Goal: Find contact information: Find contact information

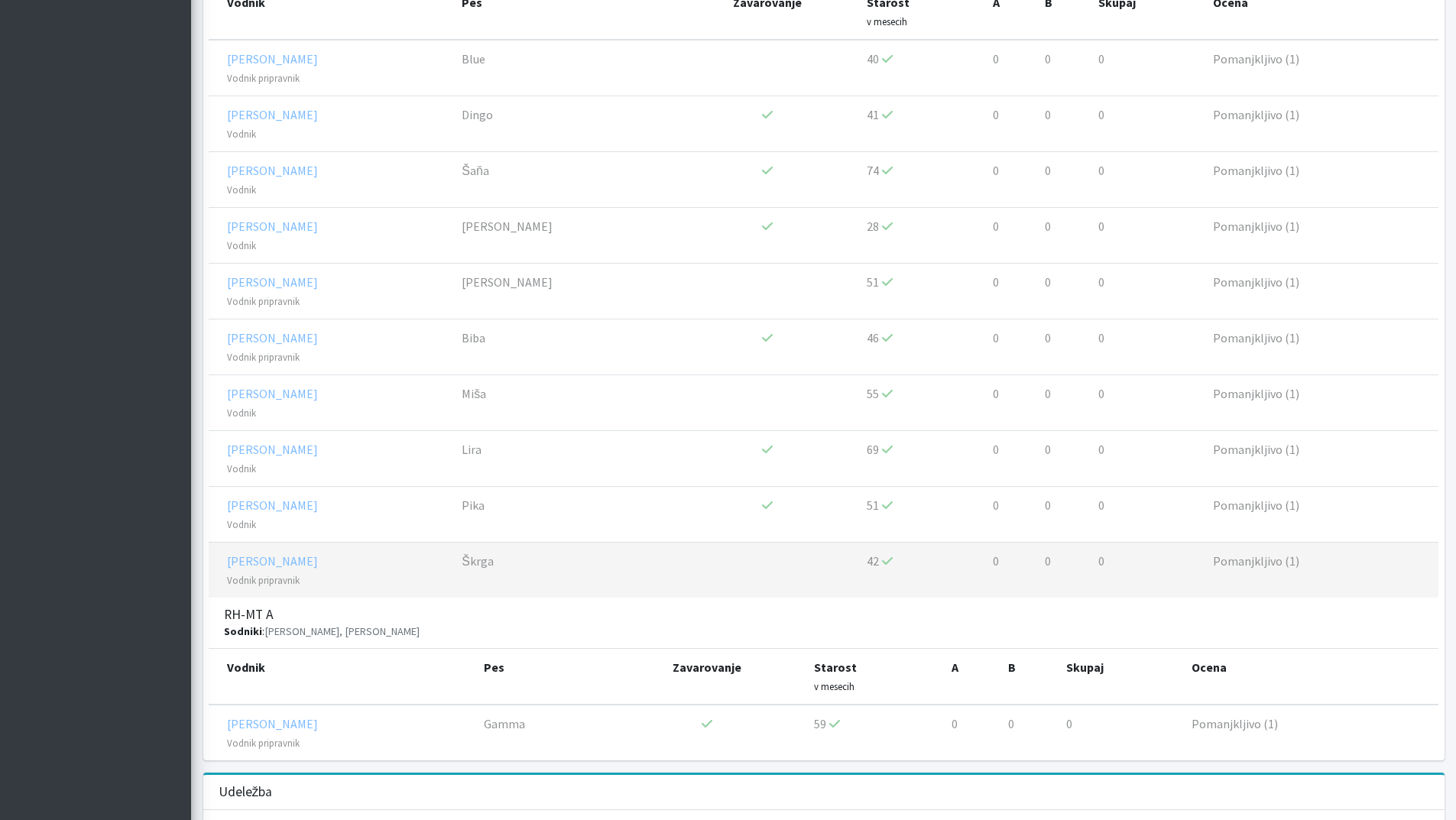
scroll to position [840, 0]
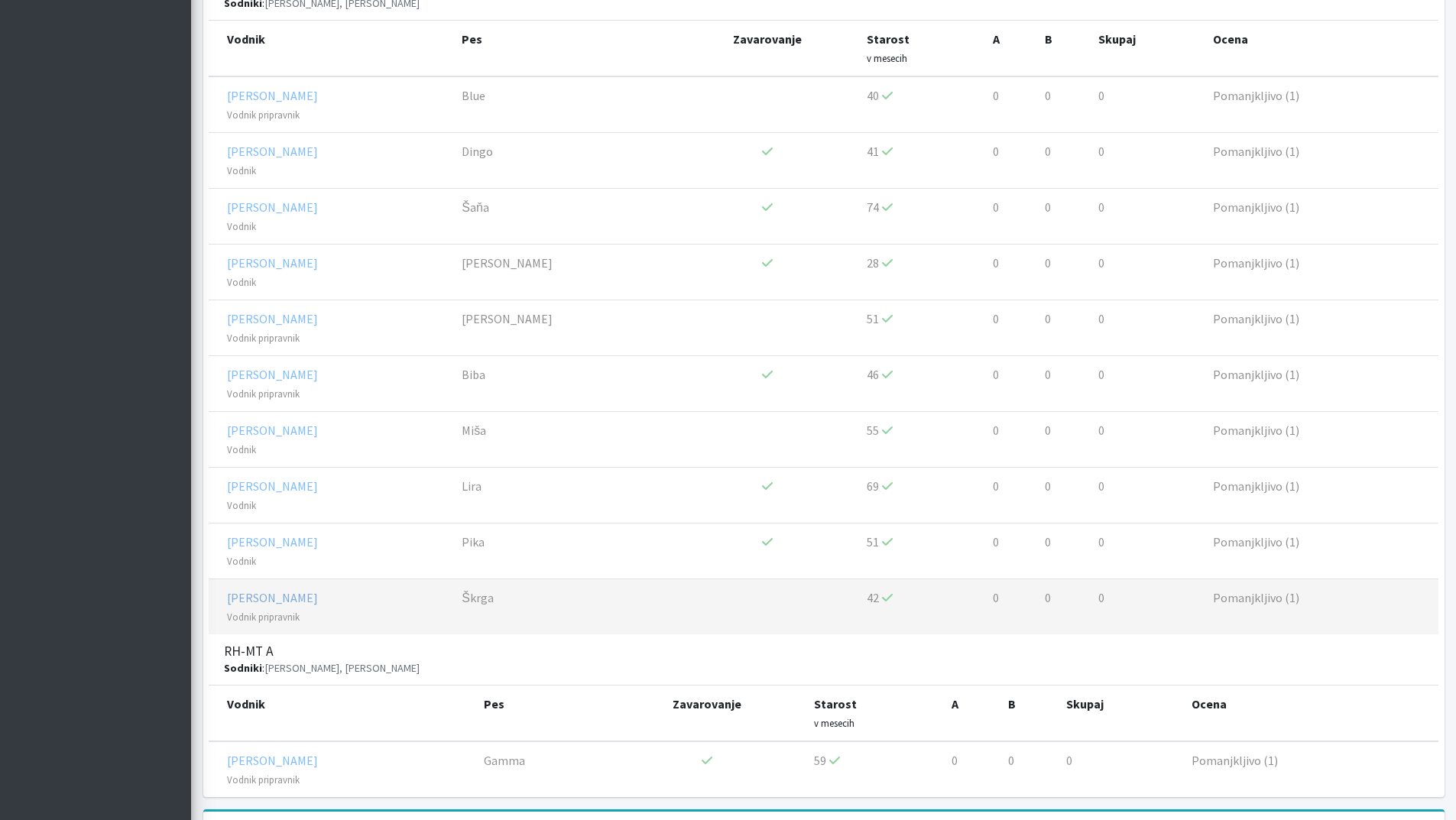
click at [261, 596] on link "Jaka Vek" at bounding box center [272, 598] width 91 height 15
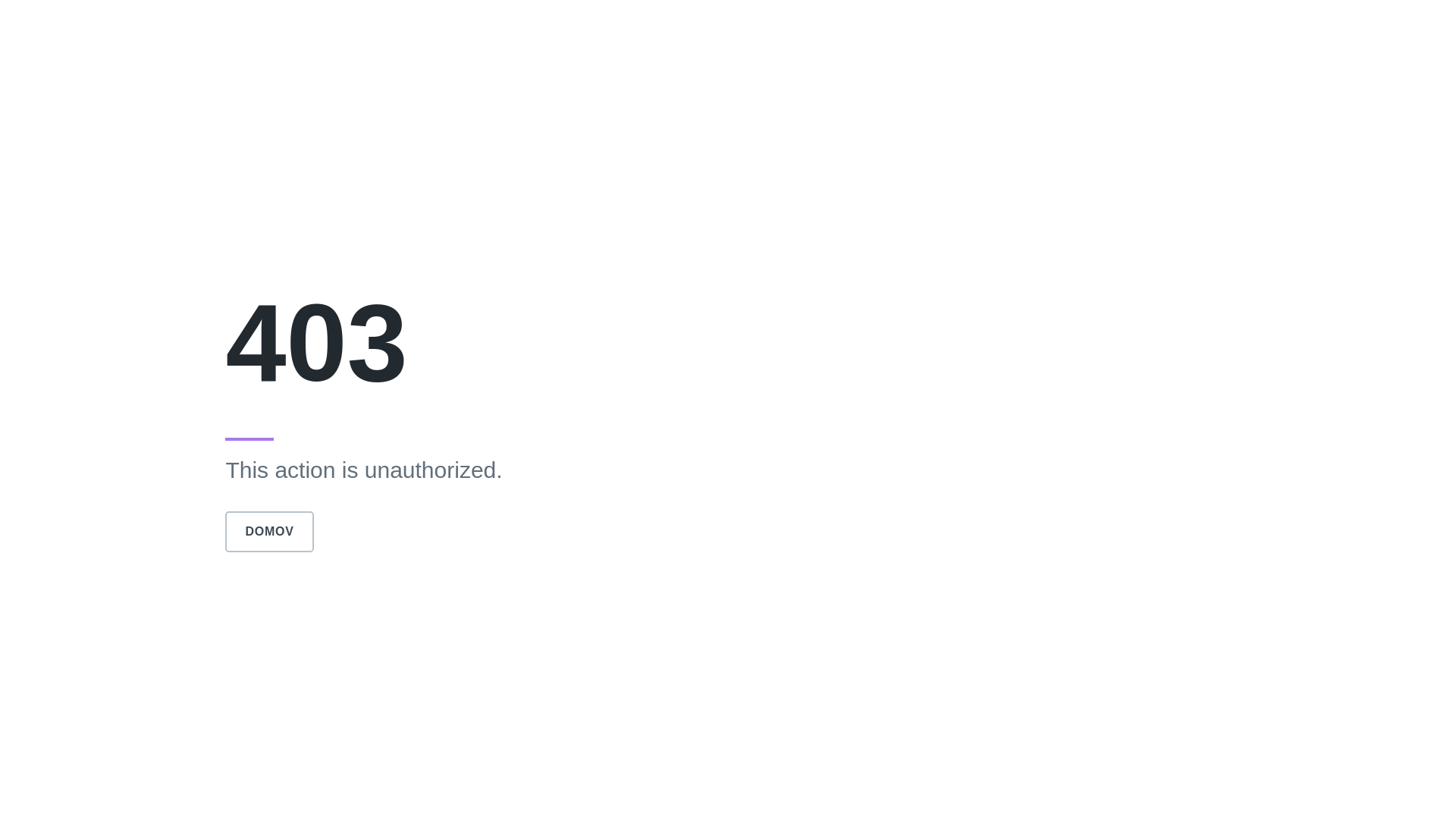
click at [250, 550] on button "Domov" at bounding box center [268, 531] width 88 height 41
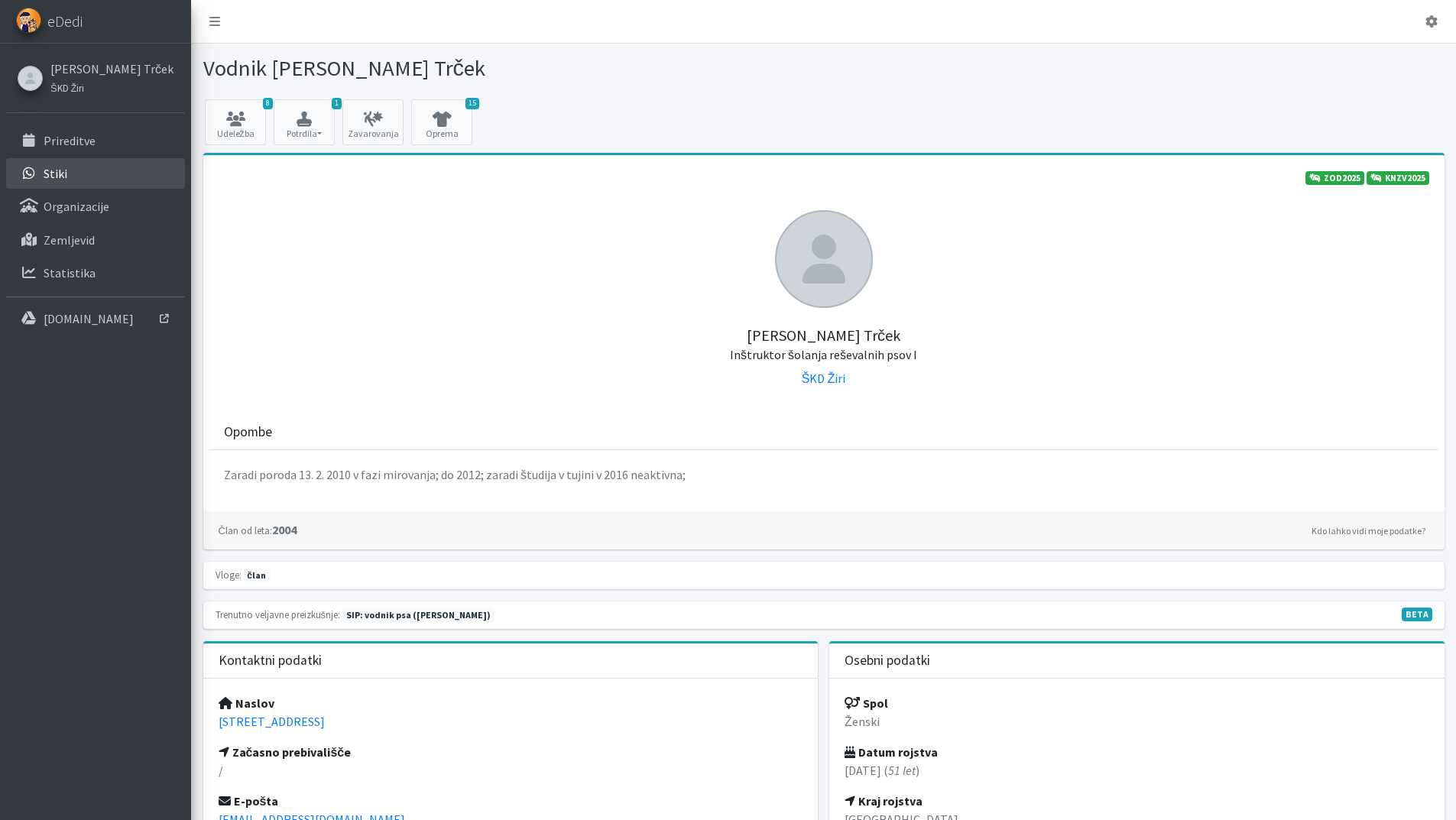
click at [73, 174] on link "Stiki" at bounding box center [95, 174] width 179 height 30
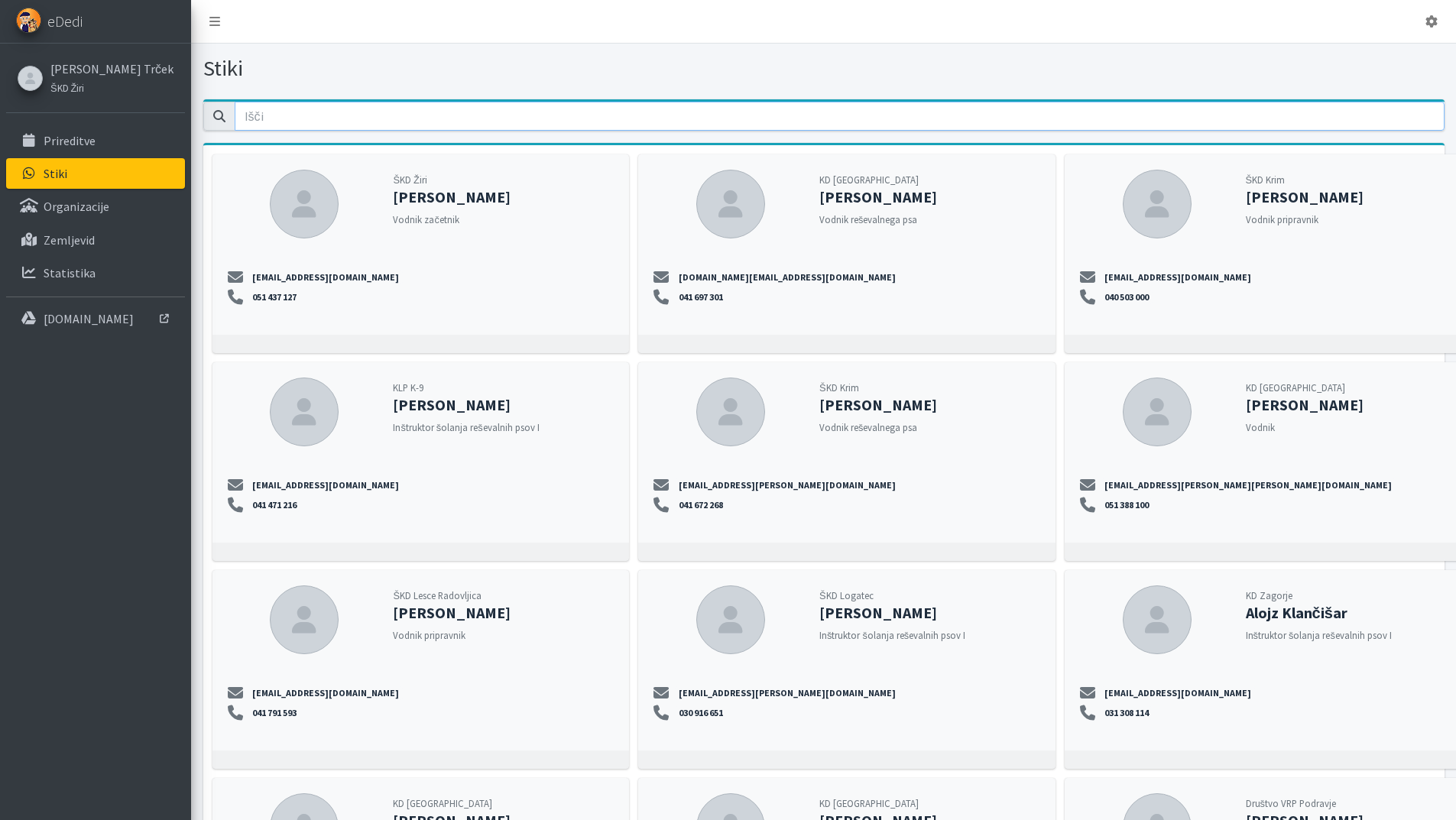
click at [314, 121] on input "email" at bounding box center [839, 116] width 1210 height 29
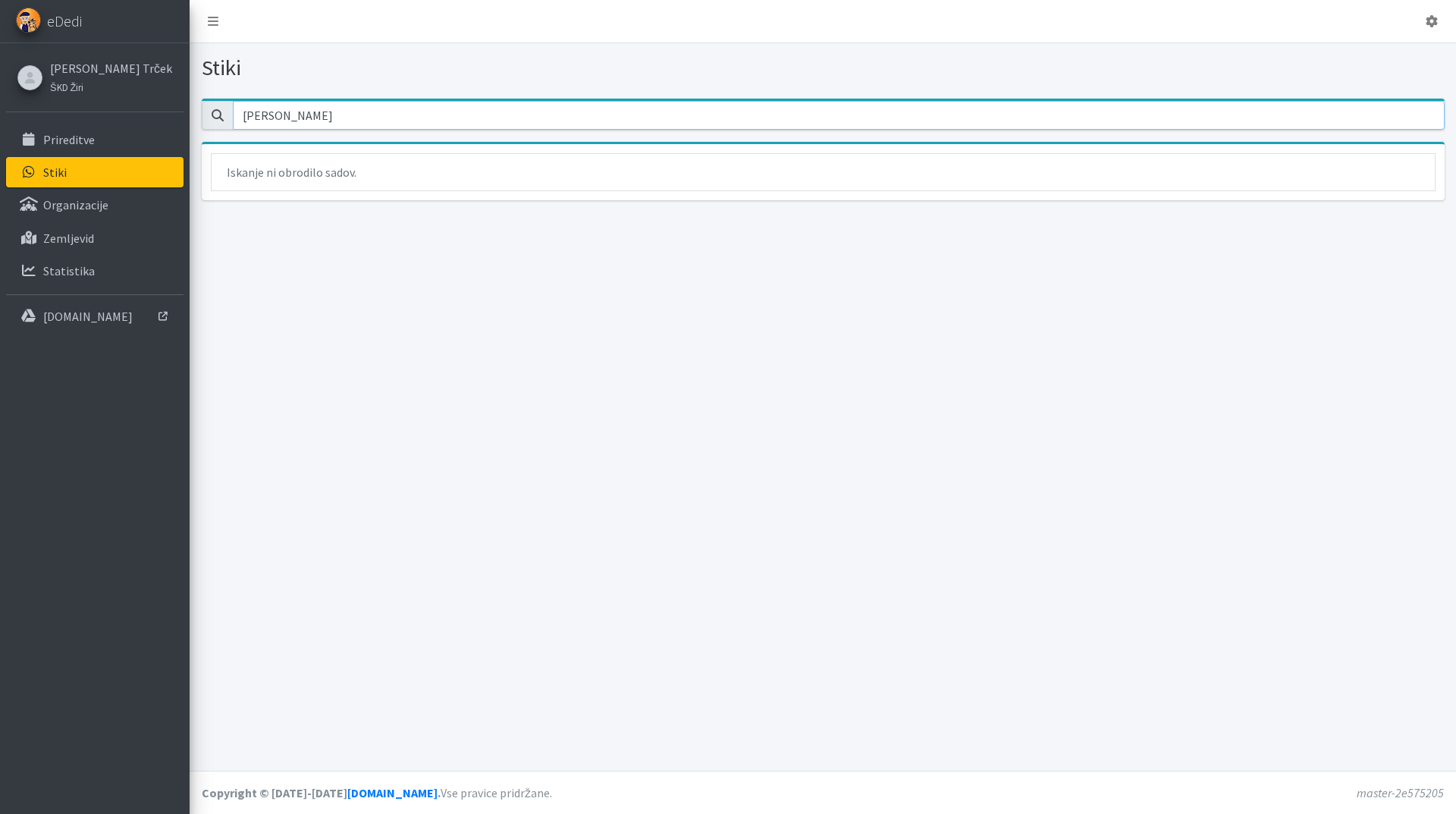
type input "jaka vek"
click at [64, 135] on p "Prireditve" at bounding box center [69, 140] width 52 height 15
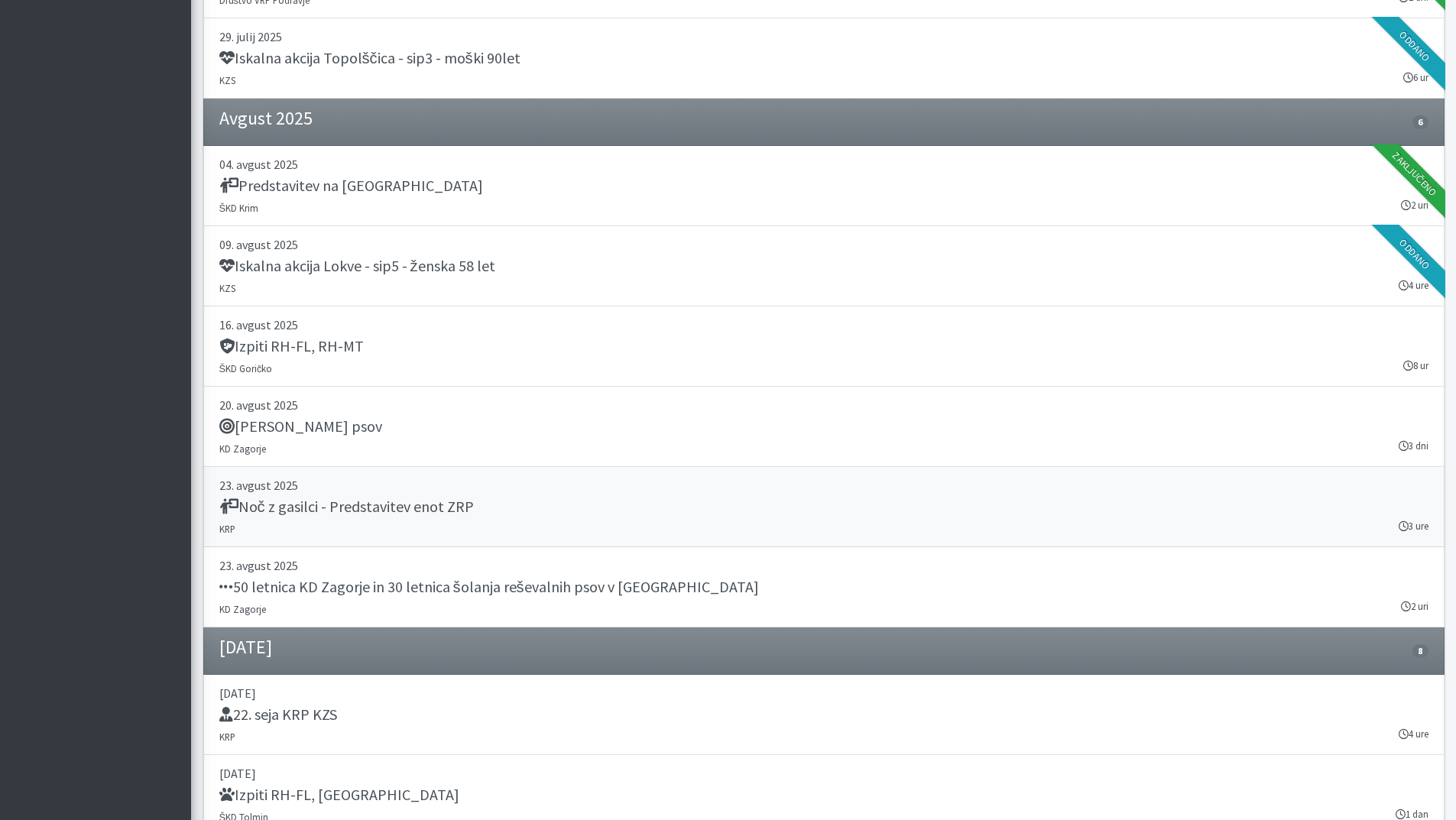
scroll to position [1375, 0]
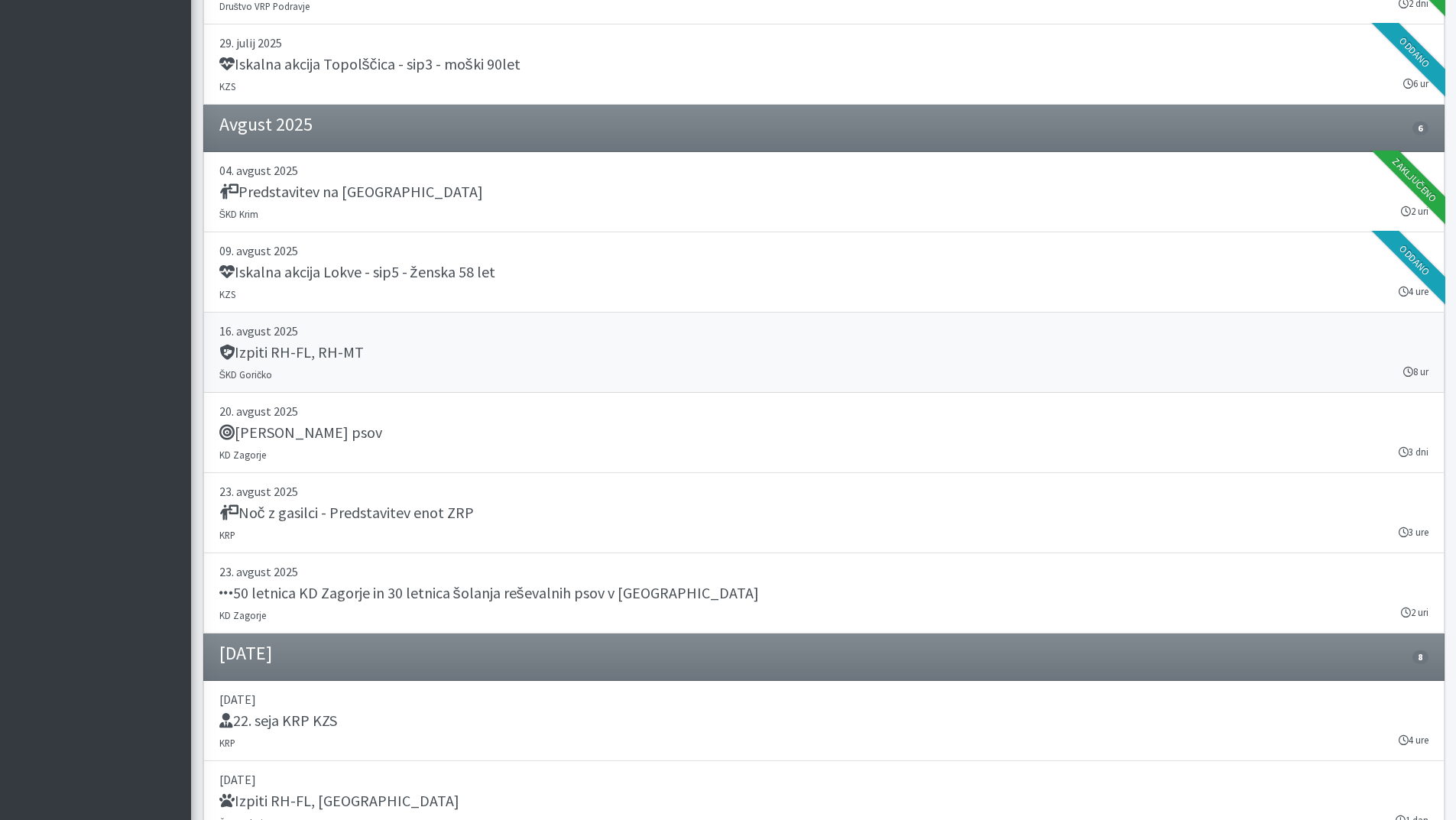
click at [363, 363] on div "Izpiti RH-FL, RH-MT" at bounding box center [824, 353] width 1209 height 21
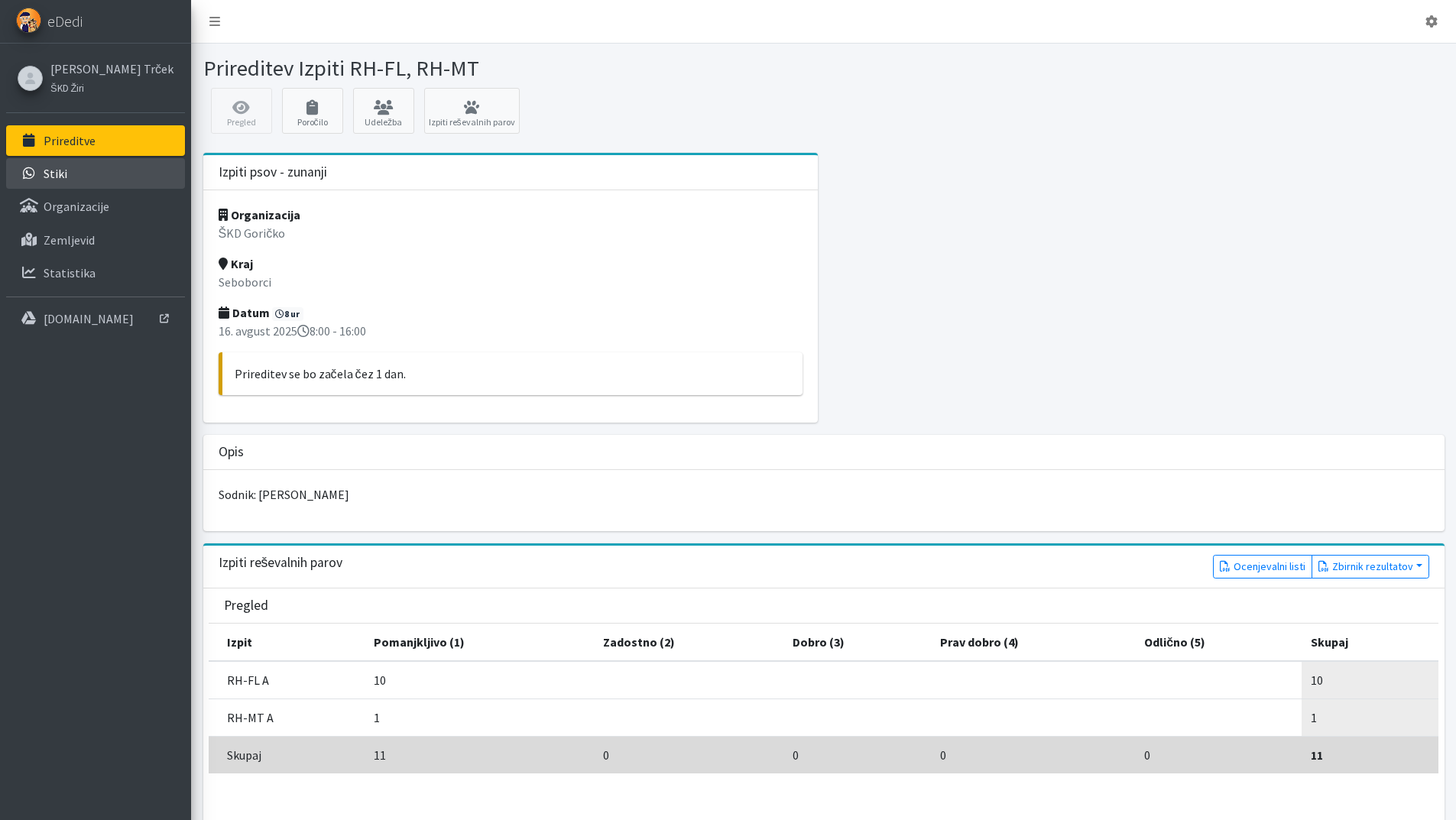
click at [56, 175] on p "Stiki" at bounding box center [56, 174] width 24 height 15
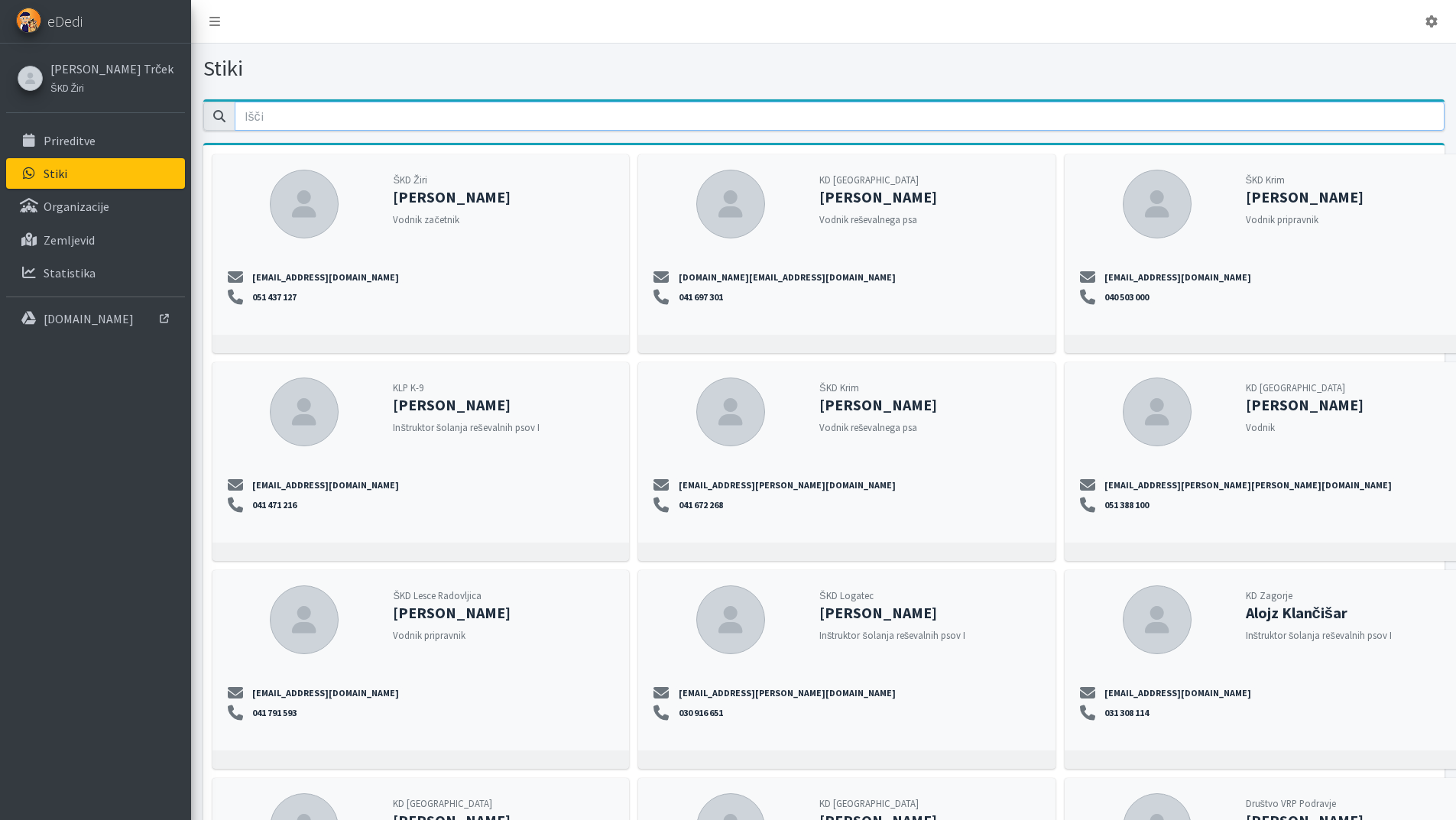
click at [308, 122] on input "email" at bounding box center [839, 116] width 1210 height 29
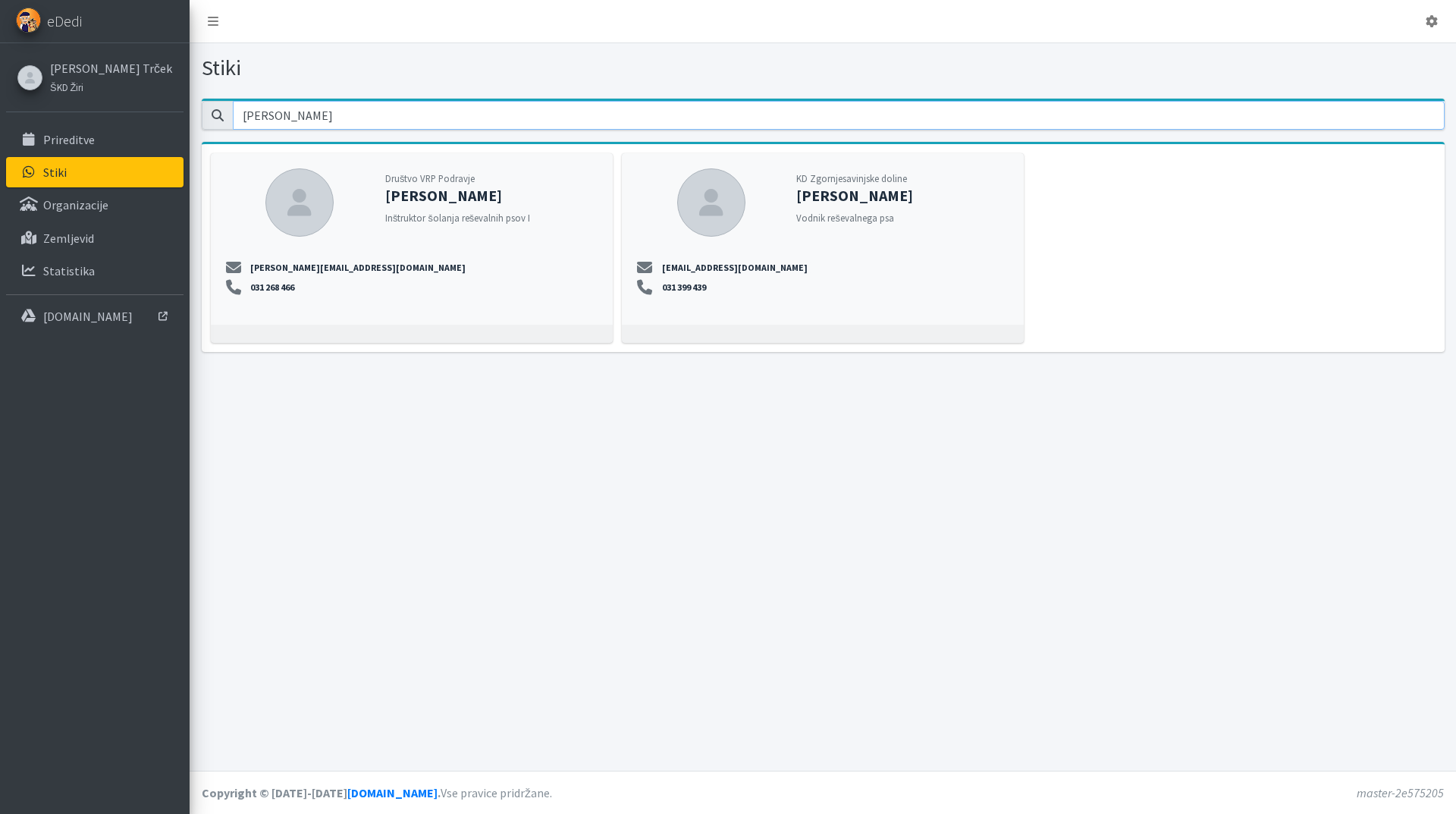
type input "[PERSON_NAME]"
